Goal: Task Accomplishment & Management: Manage account settings

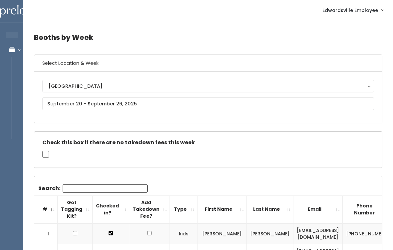
scroll to position [0, 93]
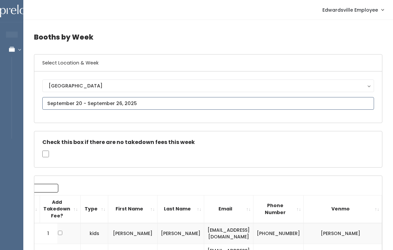
click at [170, 100] on input "text" at bounding box center [207, 103] width 331 height 13
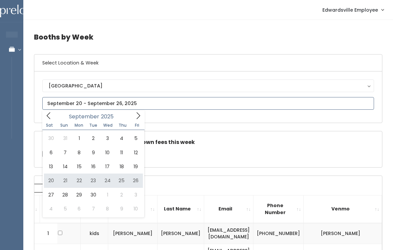
type input "September 20 to September 26"
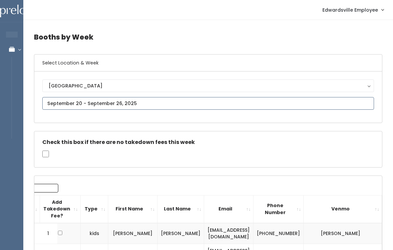
click at [194, 110] on input "text" at bounding box center [207, 103] width 331 height 13
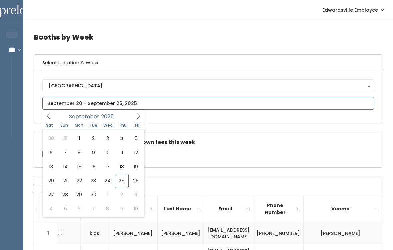
type input "September 27 to October 3"
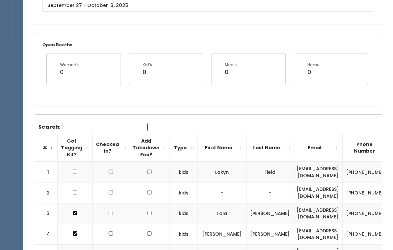
click at [130, 126] on input "Search:" at bounding box center [105, 127] width 85 height 9
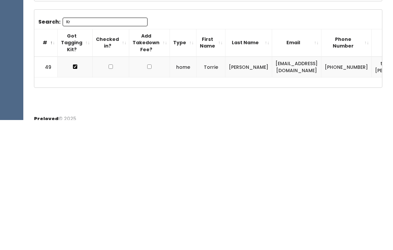
scroll to position [74, 0]
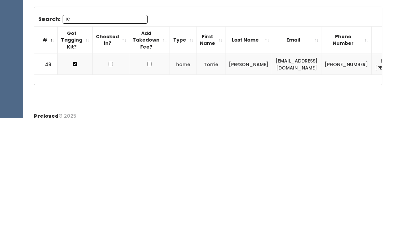
type input "K"
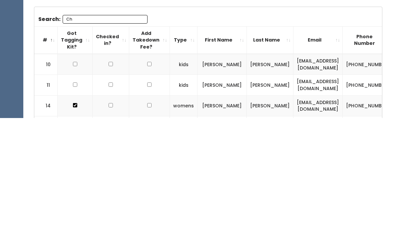
type input "C"
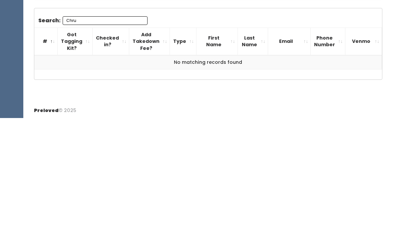
scroll to position [73, 0]
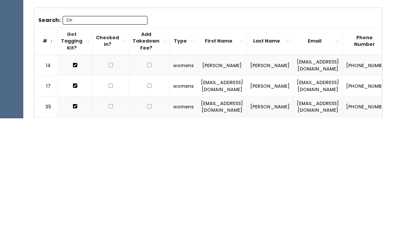
type input "C"
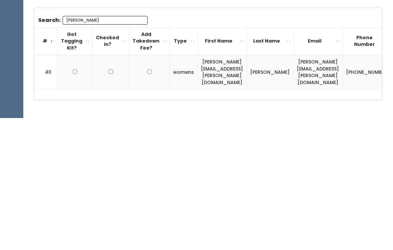
type input "Kay"
click at [73, 202] on input "checkbox" at bounding box center [75, 204] width 4 height 4
checkbox input "true"
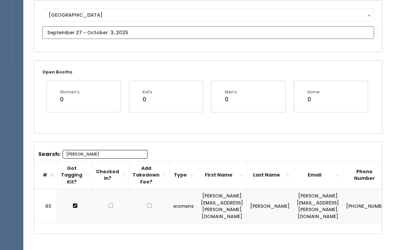
click at [172, 33] on input "text" at bounding box center [207, 32] width 331 height 13
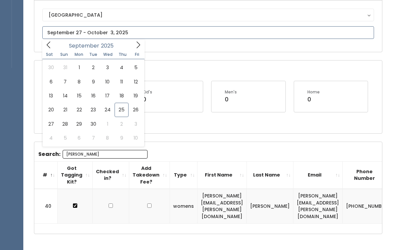
click at [136, 44] on icon at bounding box center [137, 44] width 7 height 7
click at [54, 50] on span at bounding box center [48, 45] width 13 height 10
type input "September 27 to October 3"
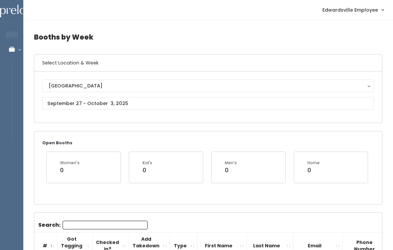
click at [113, 227] on input "Search:" at bounding box center [105, 225] width 85 height 9
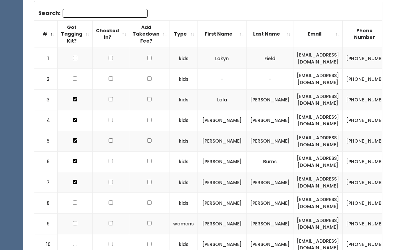
scroll to position [213, 0]
